Goal: Find specific page/section: Find specific page/section

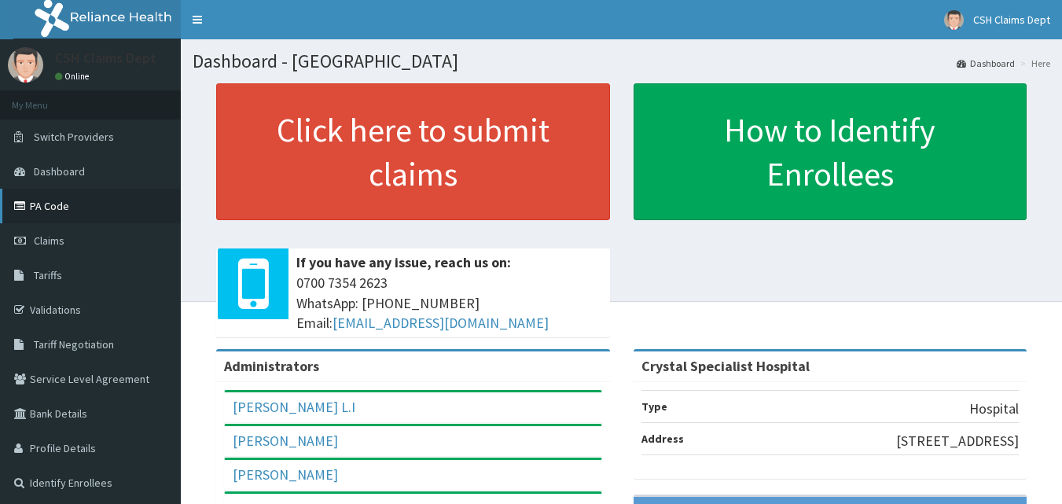
click at [72, 213] on link "PA Code" at bounding box center [90, 206] width 181 height 35
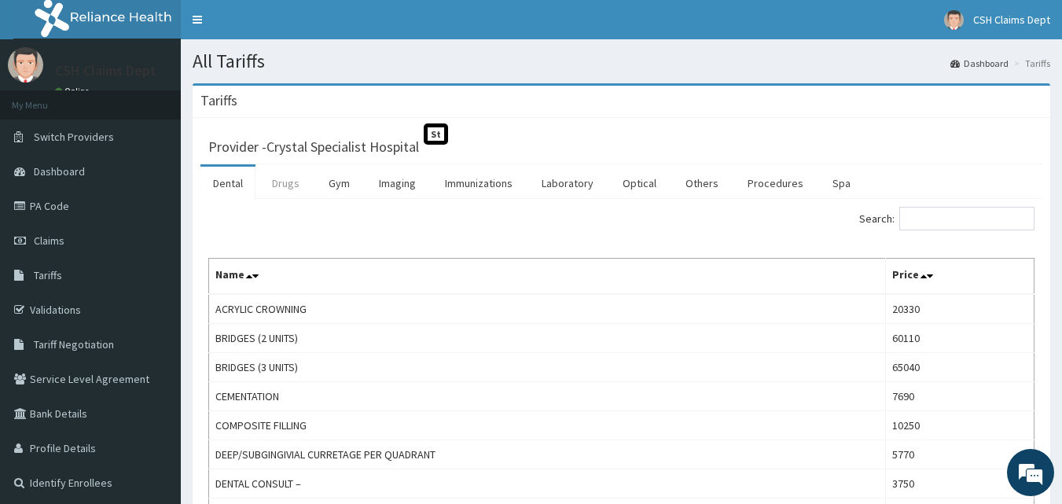
click at [276, 180] on link "Drugs" at bounding box center [285, 183] width 53 height 33
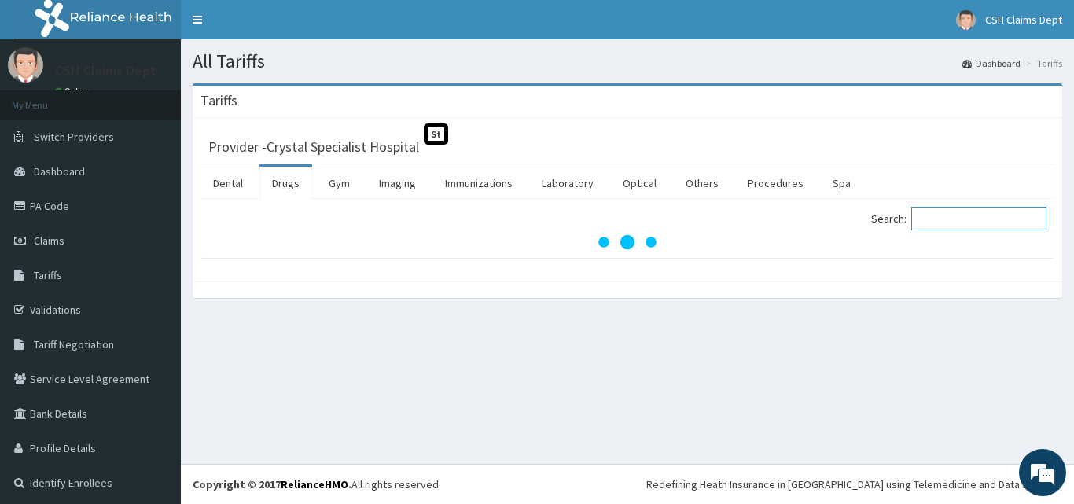
click at [943, 212] on input "Search:" at bounding box center [978, 219] width 135 height 24
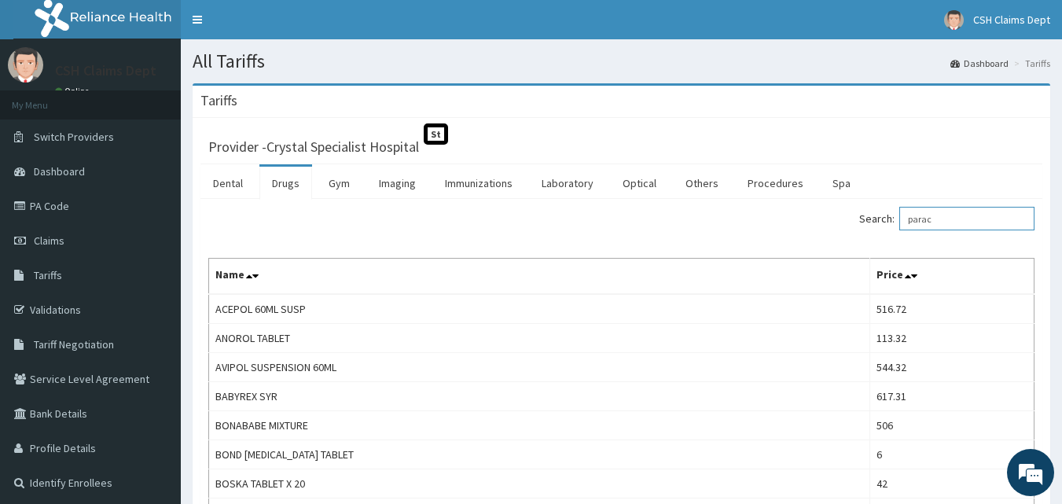
drag, startPoint x: 981, startPoint y: 230, endPoint x: 723, endPoint y: 203, distance: 258.6
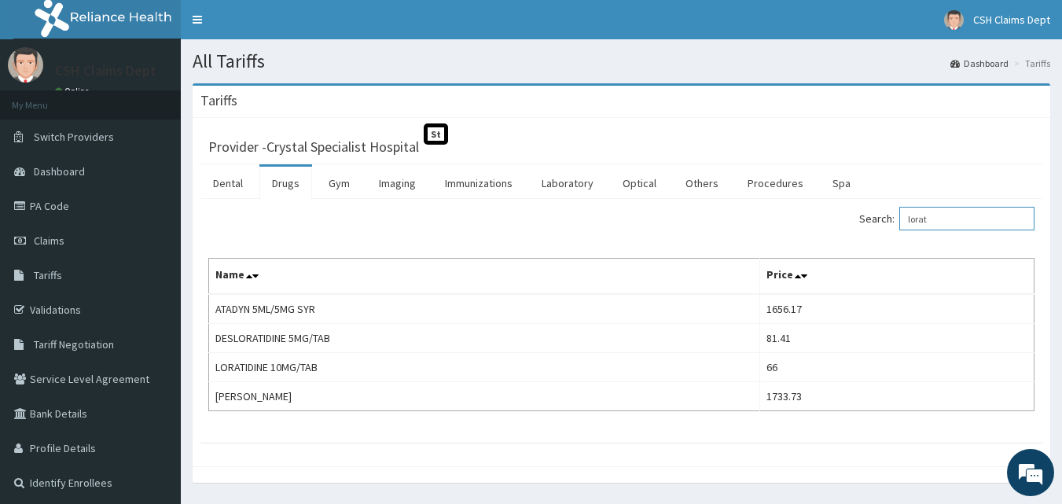
type input "lorat"
